Goal: Task Accomplishment & Management: Manage account settings

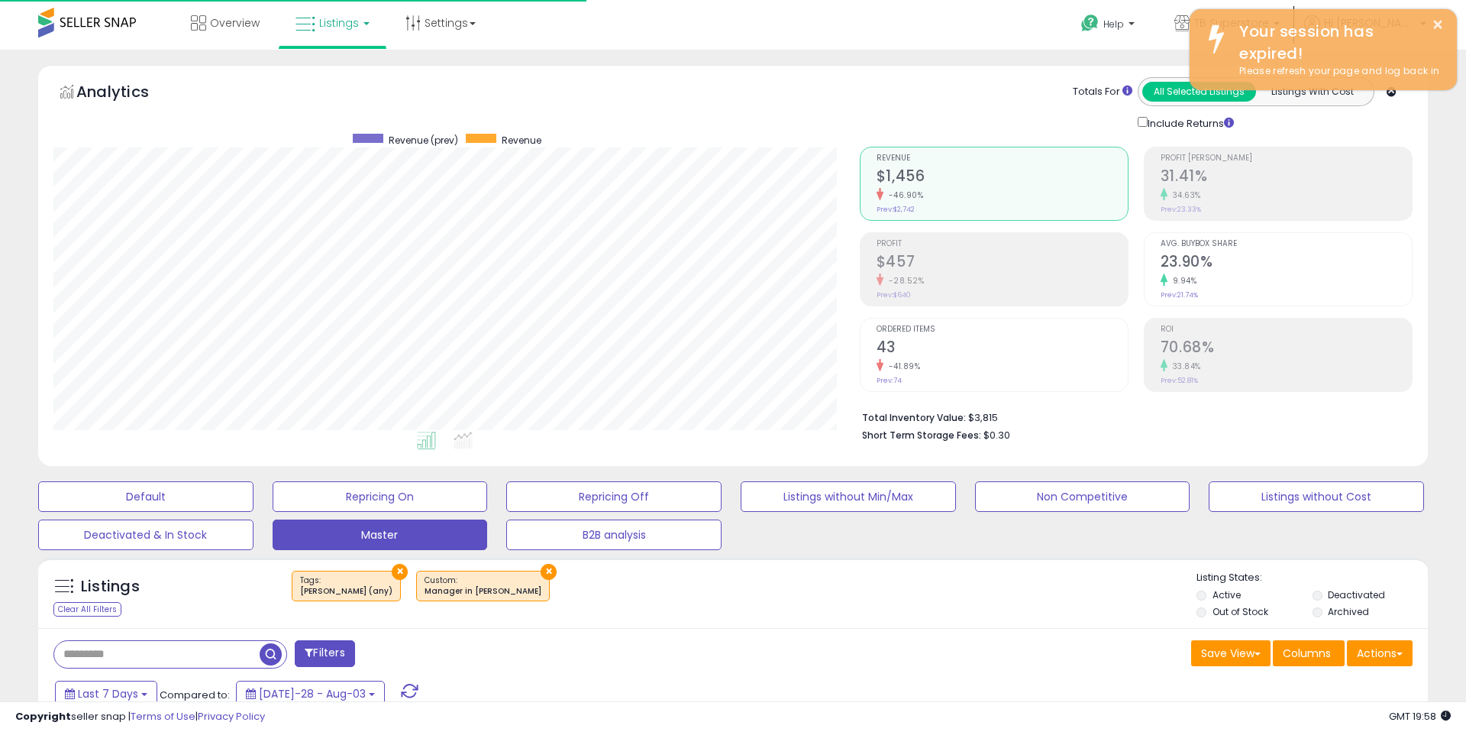
scroll to position [313, 806]
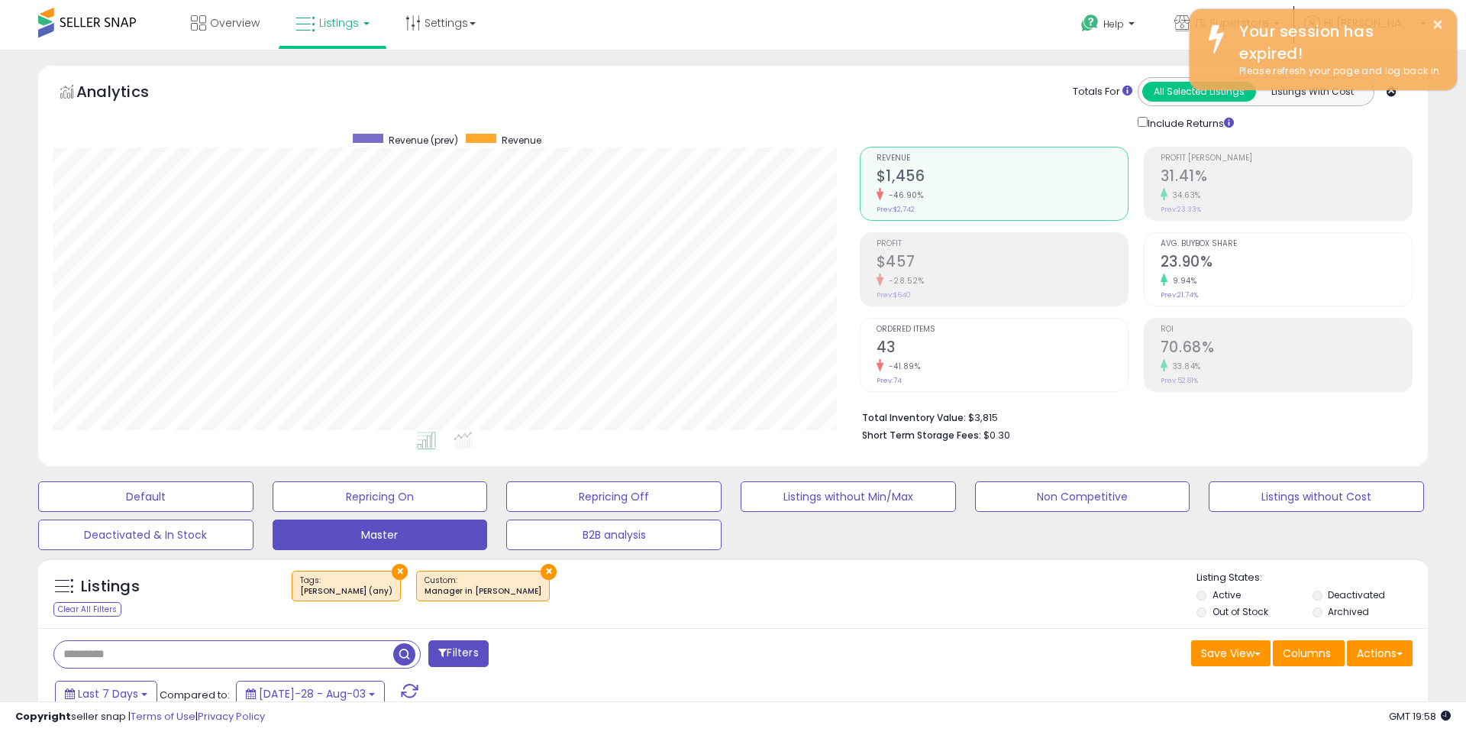
click at [108, 651] on input "text" at bounding box center [223, 654] width 339 height 27
click at [392, 569] on button "×" at bounding box center [400, 572] width 16 height 16
click at [416, 571] on button "×" at bounding box center [424, 572] width 16 height 16
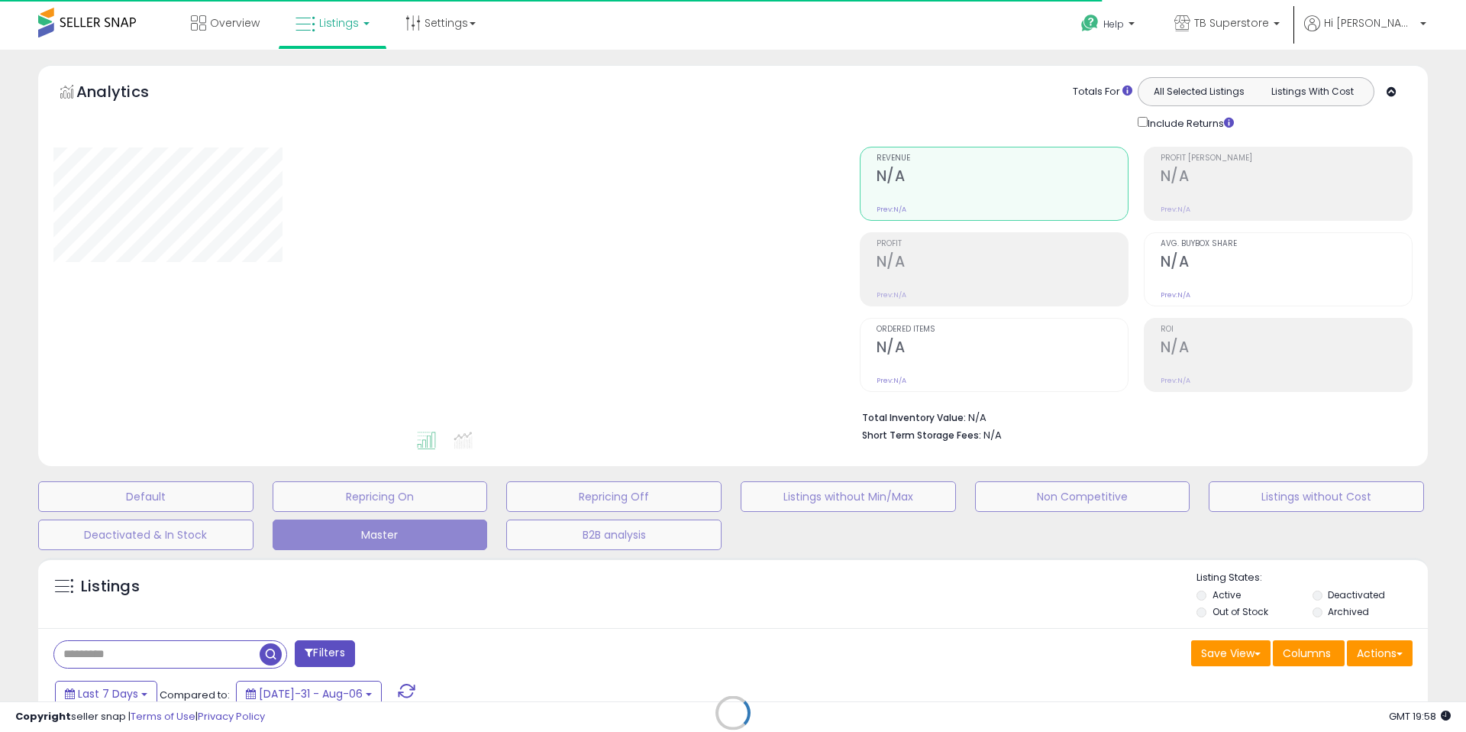
click at [84, 657] on div "Retrieving listings data.." at bounding box center [733, 724] width 1413 height 348
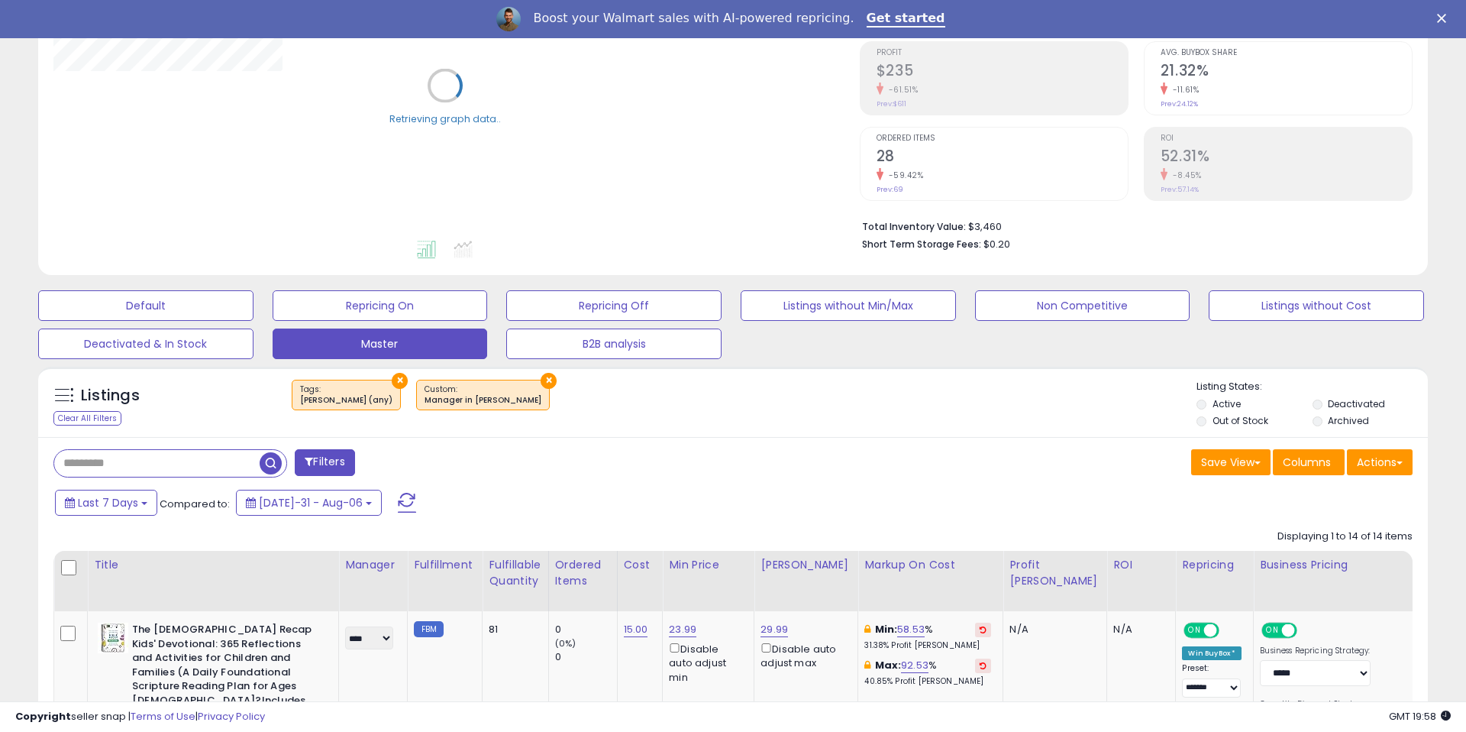
scroll to position [261, 0]
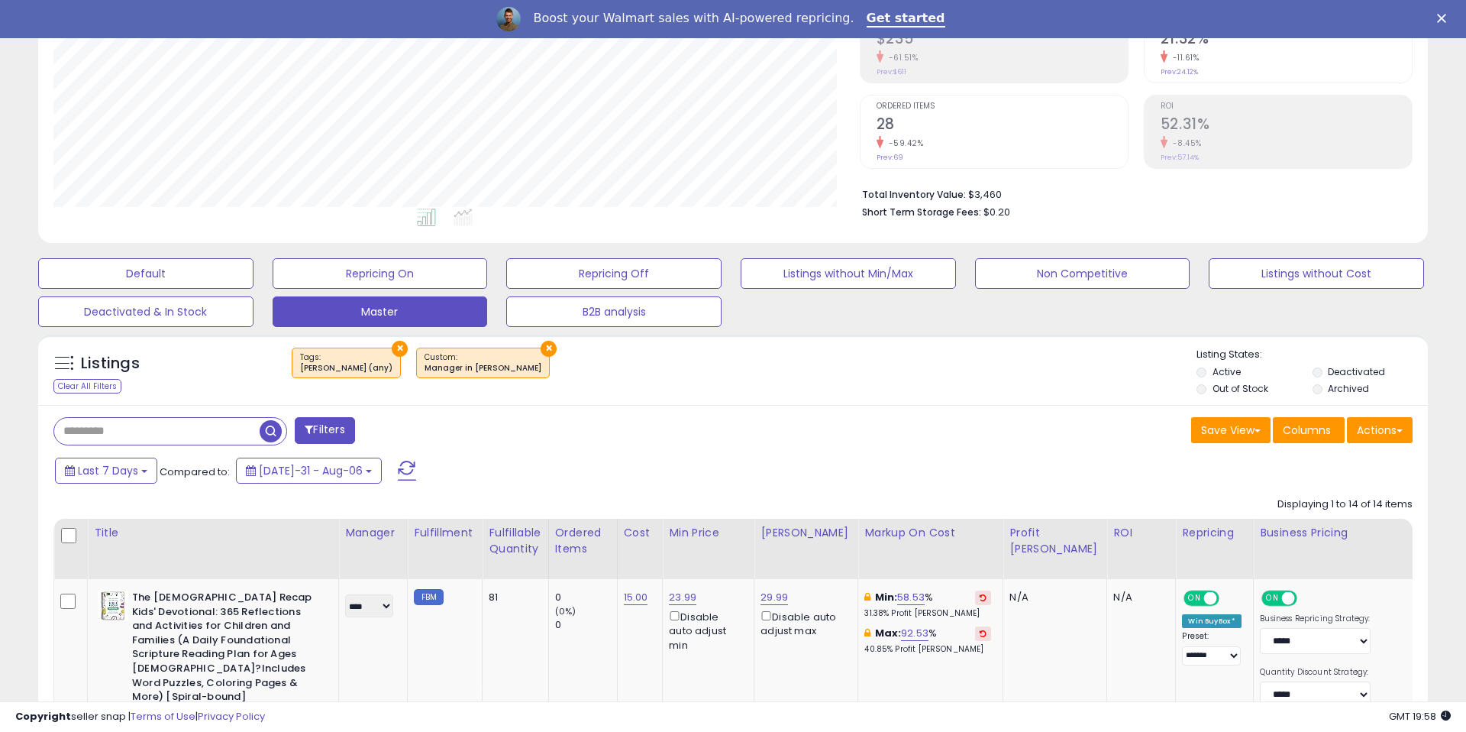
click at [105, 436] on input "text" at bounding box center [156, 431] width 205 height 27
paste input "**********"
type input "**********"
click at [403, 431] on span "button" at bounding box center [404, 431] width 22 height 22
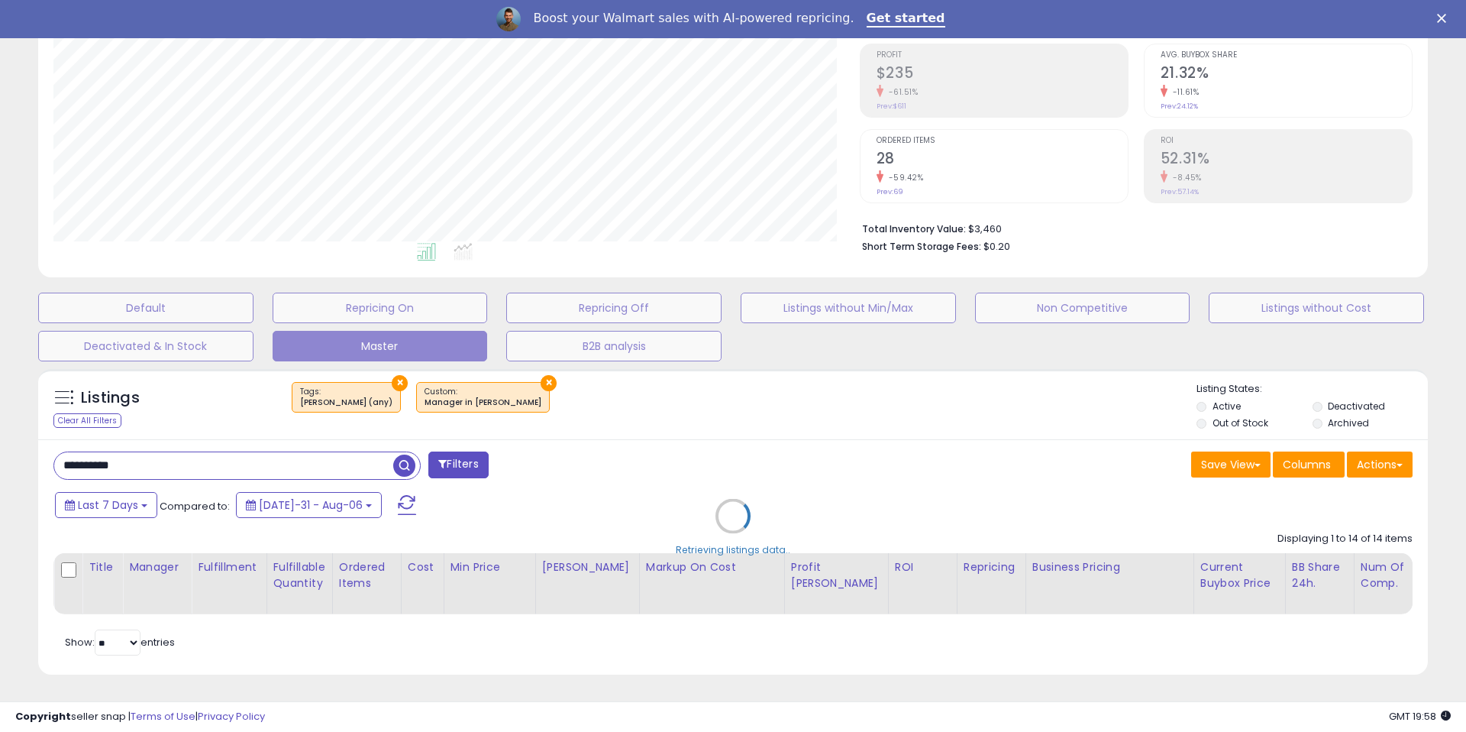
scroll to position [227, 0]
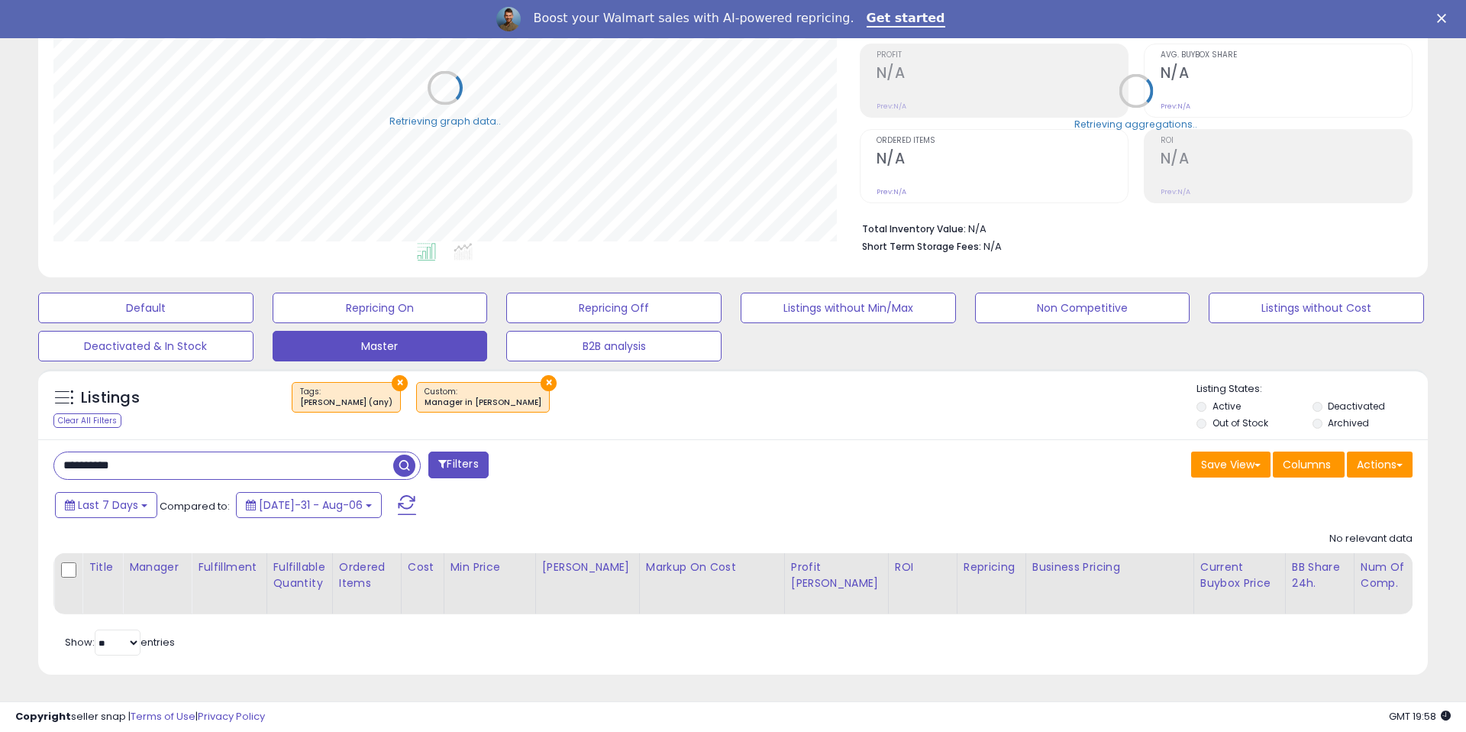
click at [392, 376] on button "×" at bounding box center [400, 383] width 16 height 16
click at [416, 383] on button "×" at bounding box center [424, 383] width 16 height 16
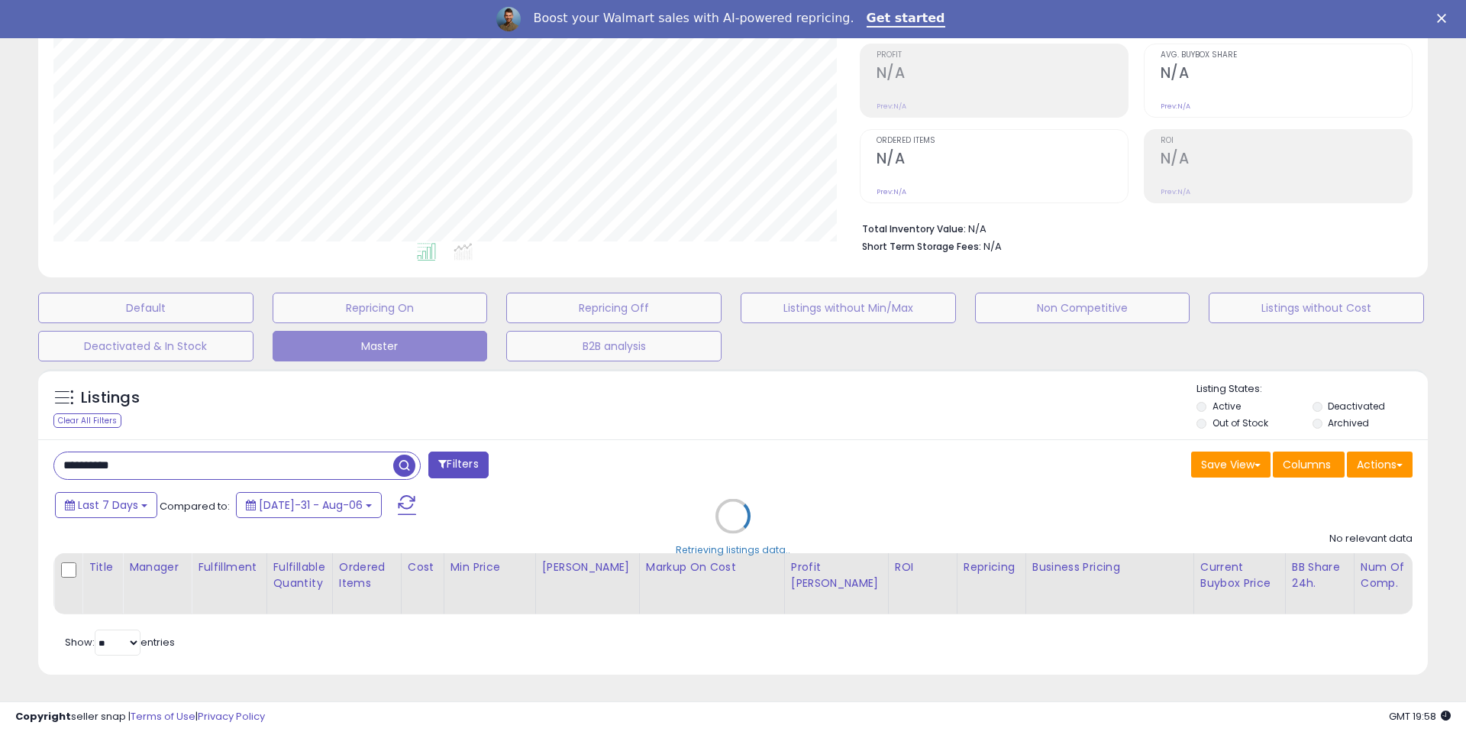
scroll to position [313, 806]
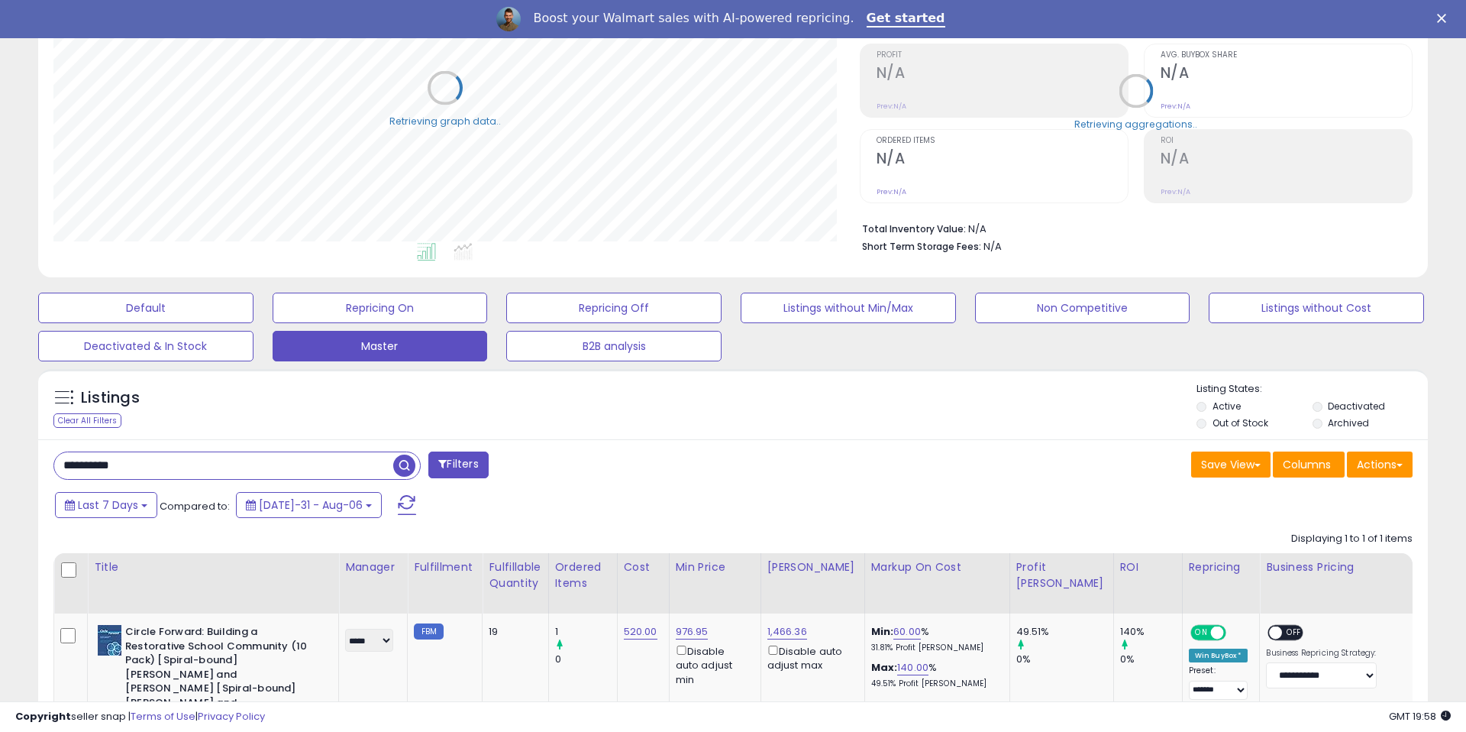
click at [407, 462] on div "**********" at bounding box center [733, 660] width 1390 height 443
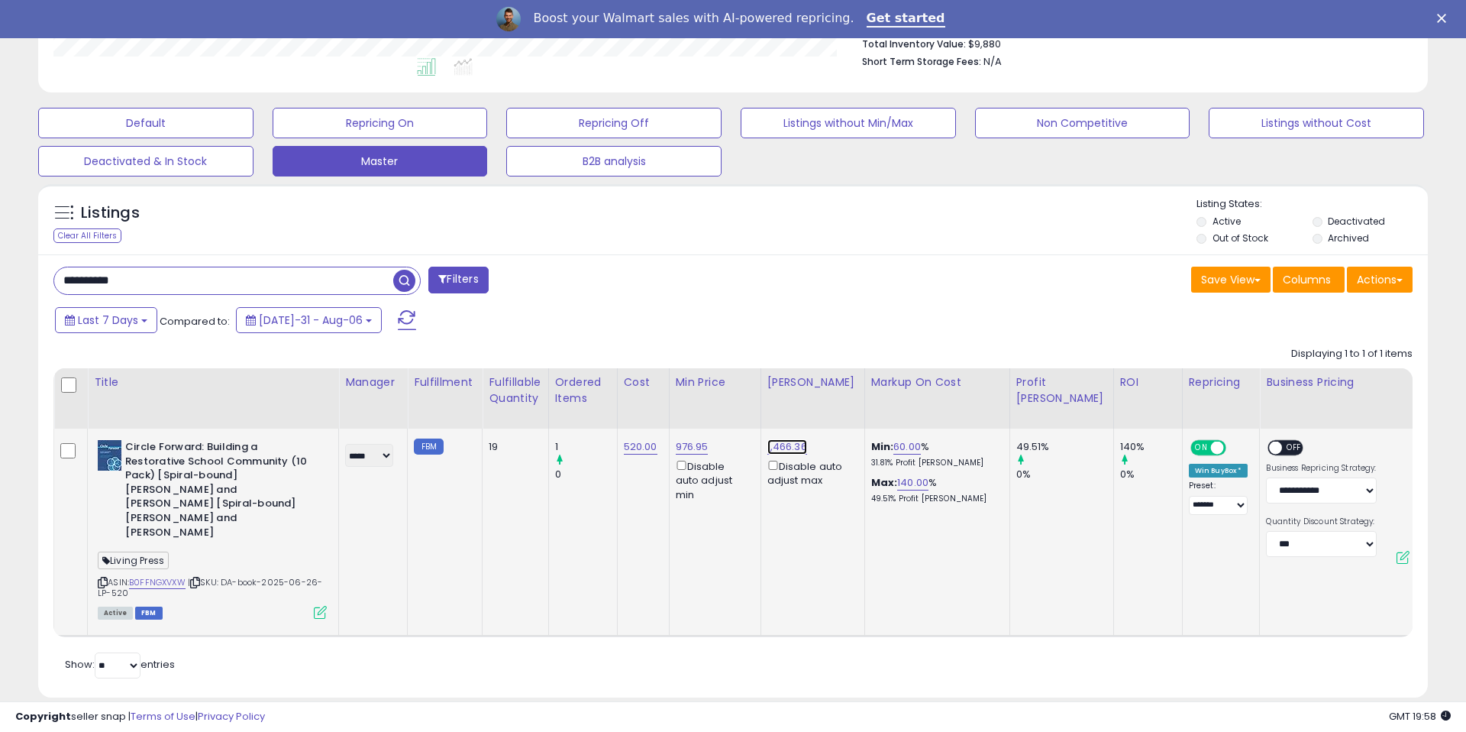
click at [786, 447] on link "1,466.36" at bounding box center [787, 446] width 40 height 15
type input "******"
click at [693, 447] on link "976.95" at bounding box center [692, 446] width 33 height 15
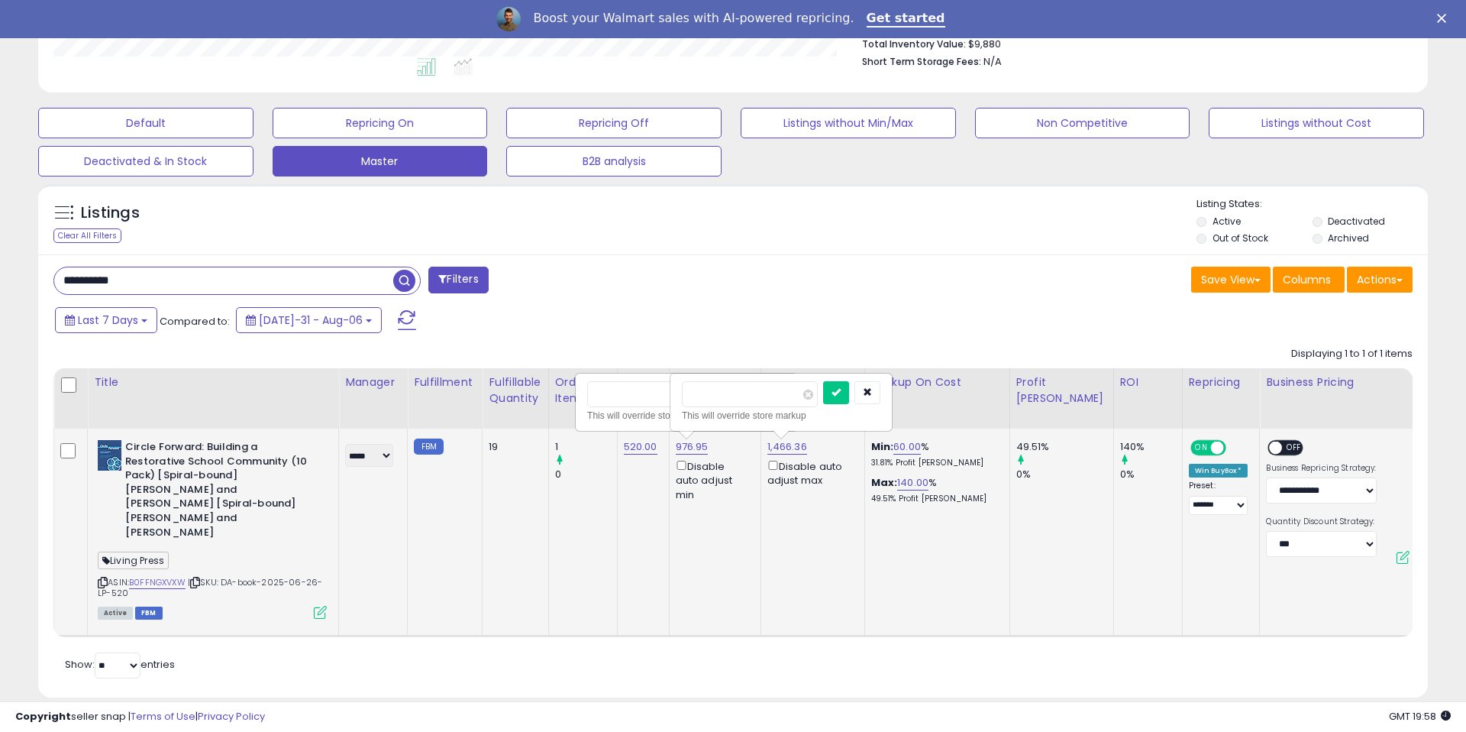
type input "*"
type input "******"
click at [837, 388] on button "submit" at bounding box center [836, 392] width 26 height 23
click at [393, 652] on div "Displaying 1 to 1 of 1 items Title Manager Cost" at bounding box center [223, 665] width 340 height 26
click at [870, 387] on button "button" at bounding box center [867, 392] width 26 height 23
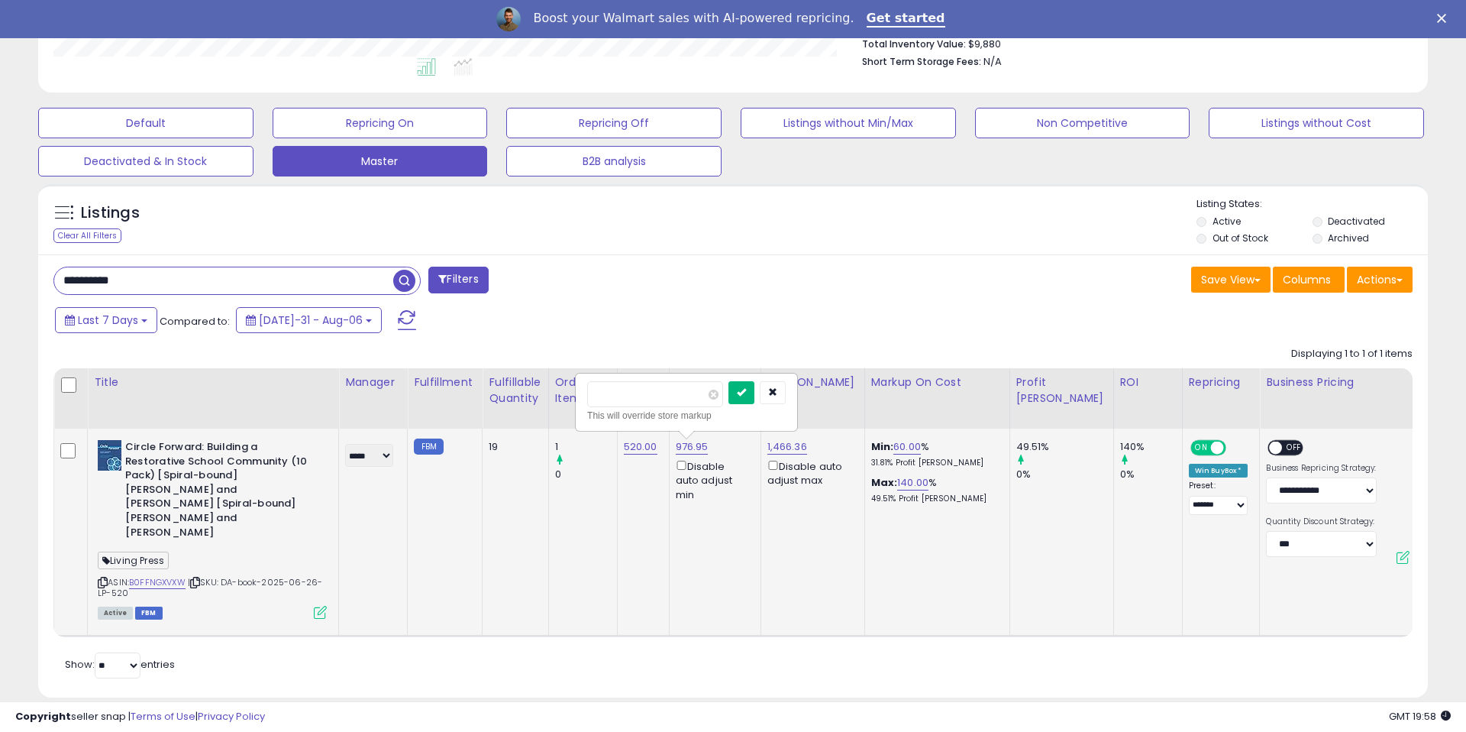
click at [746, 393] on icon "submit" at bounding box center [741, 391] width 9 height 9
click at [783, 447] on link "1,466.36" at bounding box center [787, 446] width 40 height 15
type input "******"
click at [841, 392] on icon "submit" at bounding box center [836, 391] width 9 height 9
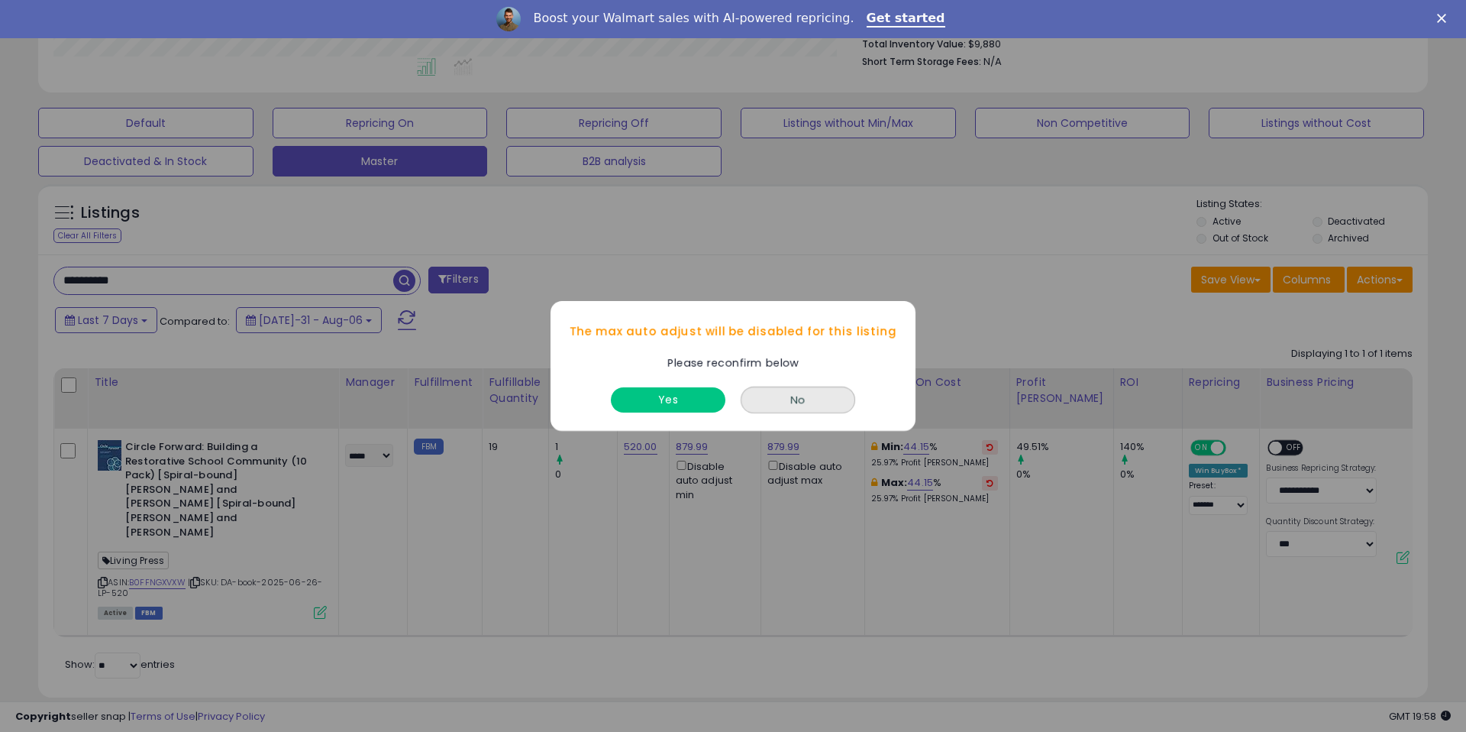
click at [679, 467] on div "The max auto adjust will be disabled for this listing Please reconfirm below Ye…" at bounding box center [733, 366] width 1466 height 732
click at [683, 396] on button "Yes" at bounding box center [668, 399] width 115 height 25
click at [1239, 453] on div "The min auto adjust will be disabled for this listing Please reconfirm below Ye…" at bounding box center [733, 366] width 1466 height 732
click at [676, 409] on button "Yes" at bounding box center [668, 399] width 115 height 25
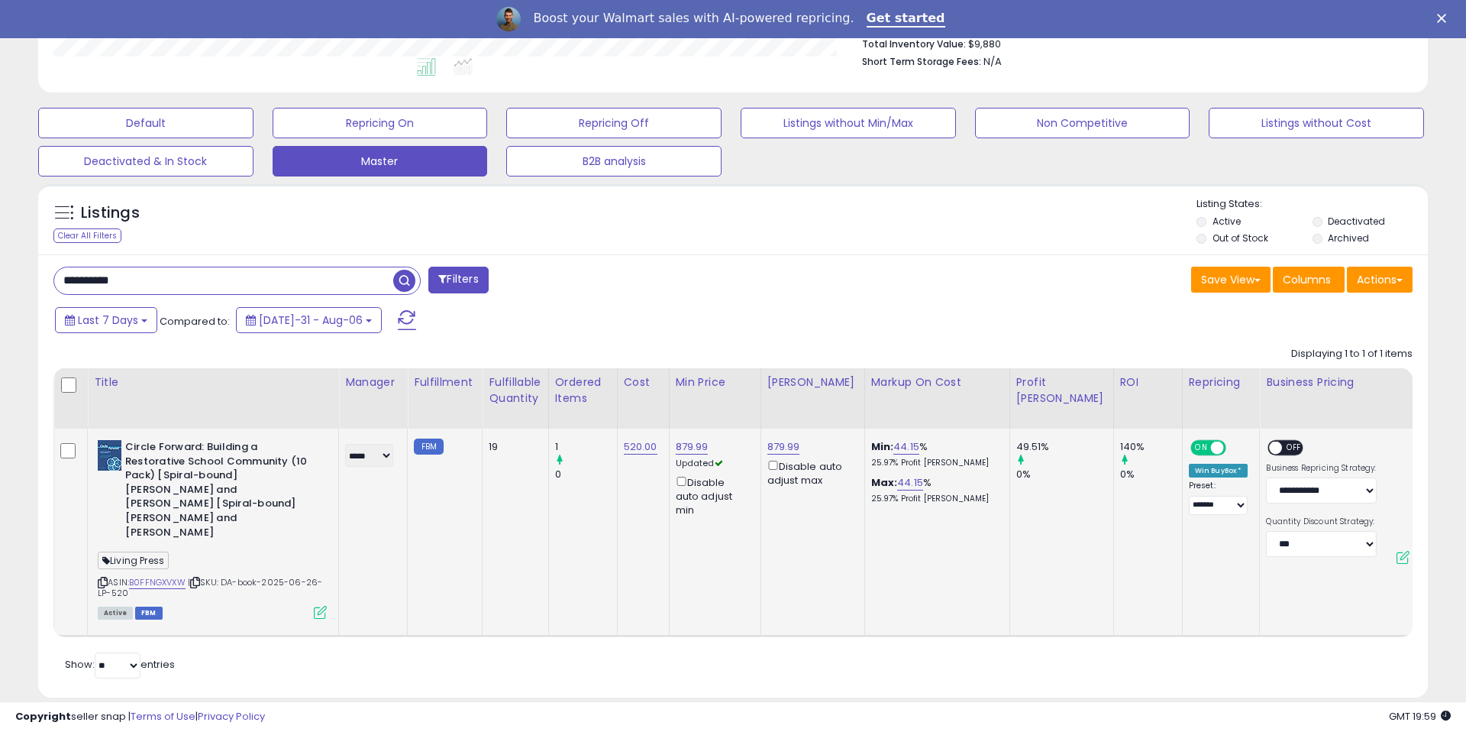
click at [1283, 447] on span "OFF" at bounding box center [1295, 447] width 24 height 13
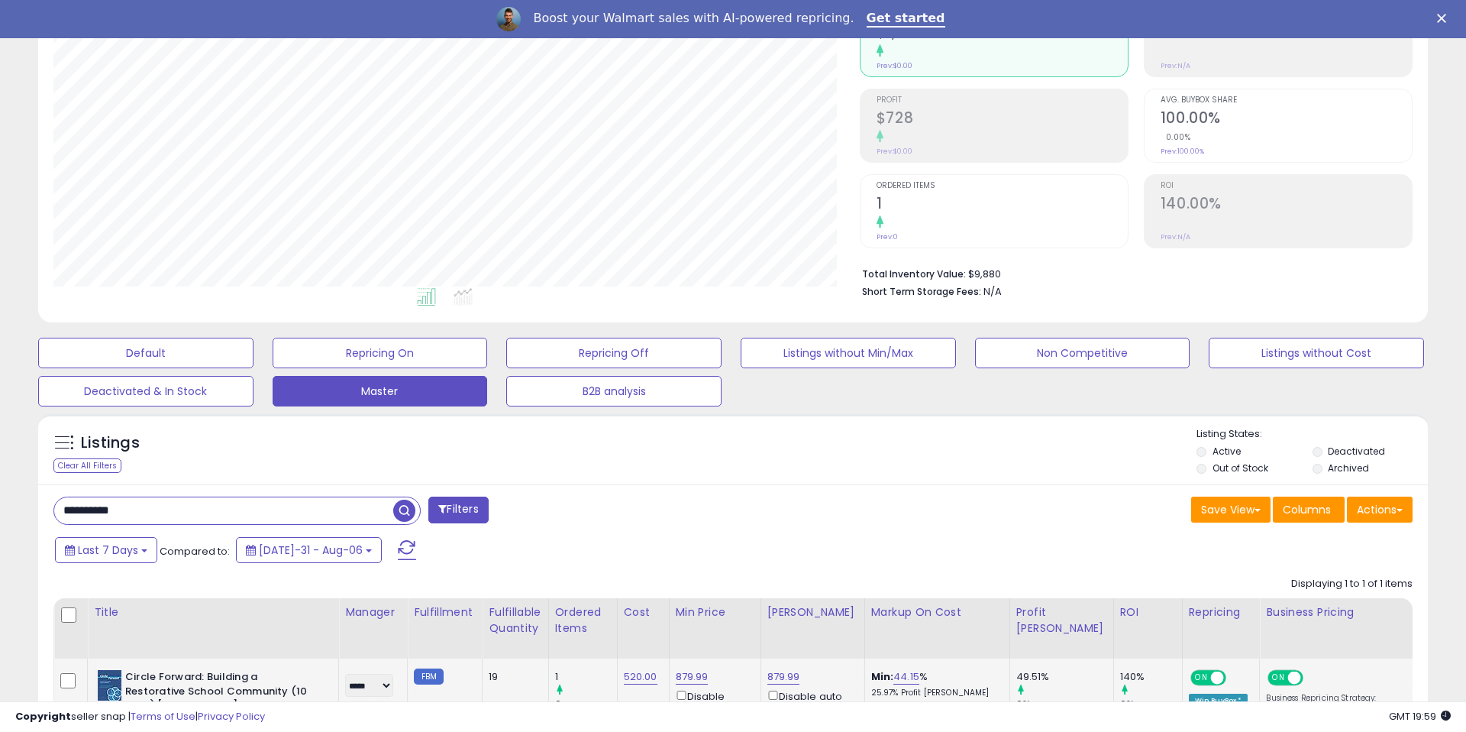
scroll to position [136, 0]
